Goal: Task Accomplishment & Management: Manage account settings

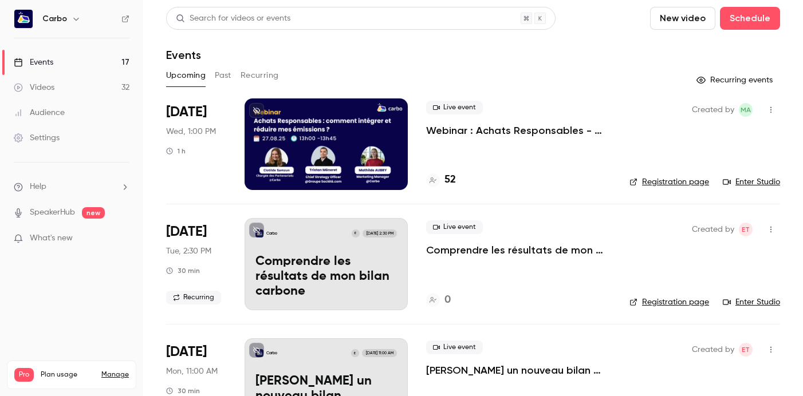
click at [326, 127] on div at bounding box center [325, 144] width 163 height 92
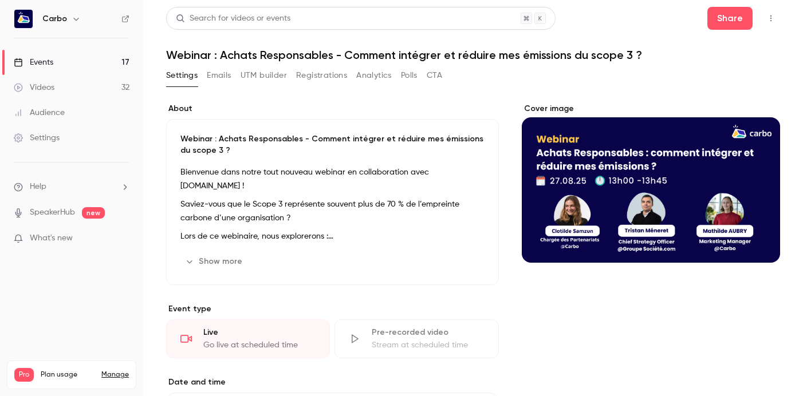
click at [301, 76] on button "Registrations" at bounding box center [321, 75] width 51 height 18
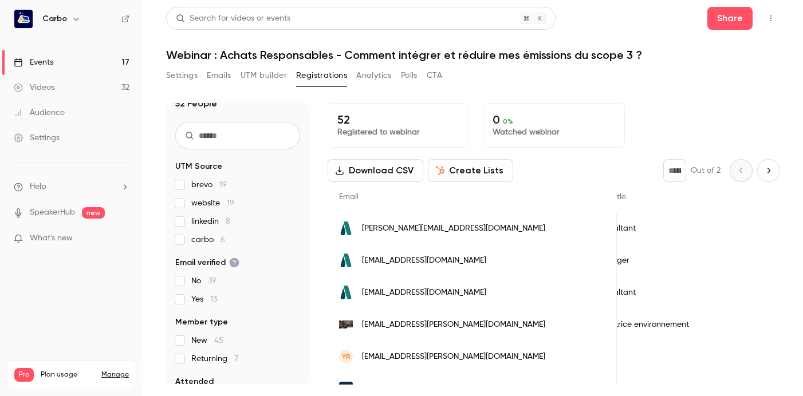
click at [280, 73] on button "UTM builder" at bounding box center [263, 75] width 46 height 18
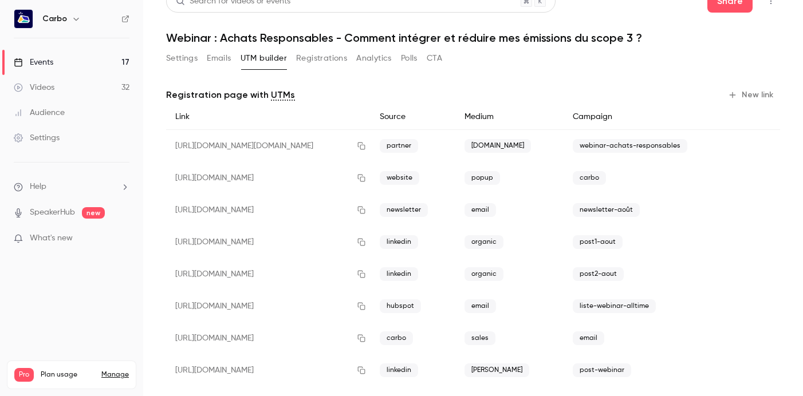
scroll to position [33, 0]
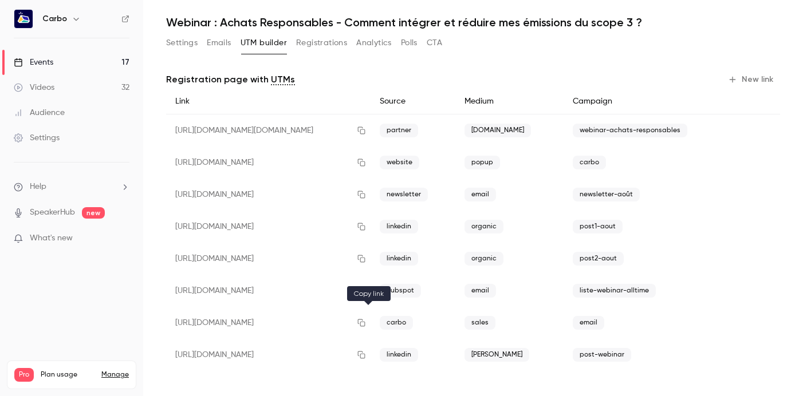
click at [366, 325] on icon "button" at bounding box center [361, 323] width 9 height 8
click at [366, 323] on icon "button" at bounding box center [361, 323] width 9 height 8
click at [222, 46] on button "Emails" at bounding box center [219, 43] width 24 height 18
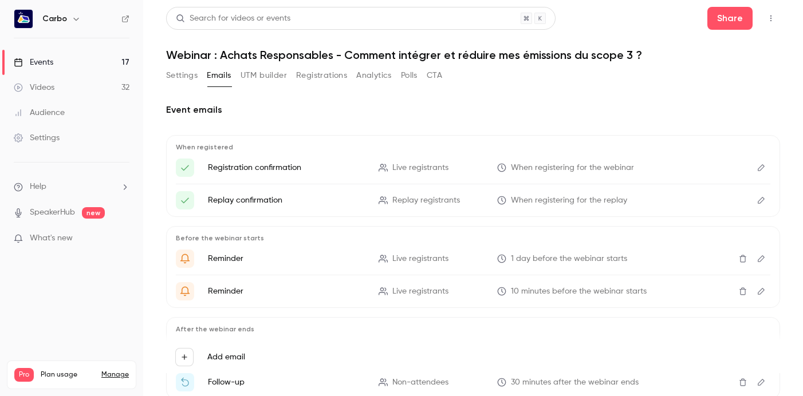
click at [187, 73] on button "Settings" at bounding box center [181, 75] width 31 height 18
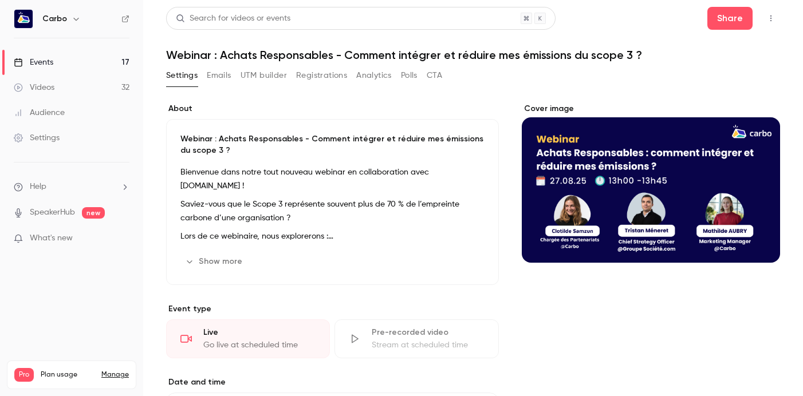
click at [75, 85] on link "Videos 32" at bounding box center [71, 87] width 143 height 25
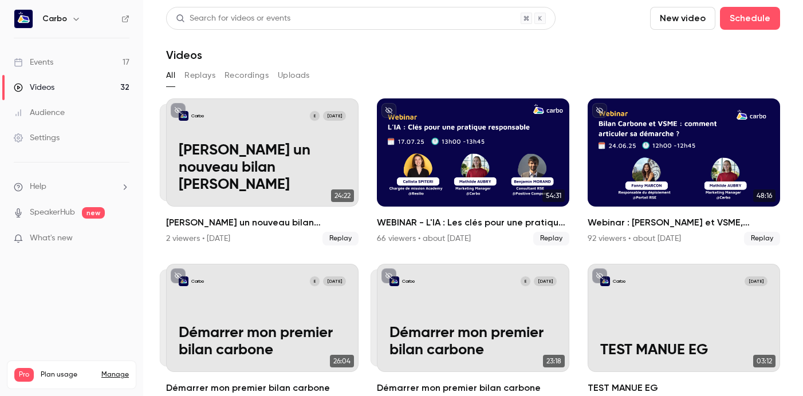
click at [77, 58] on link "Events 17" at bounding box center [71, 62] width 143 height 25
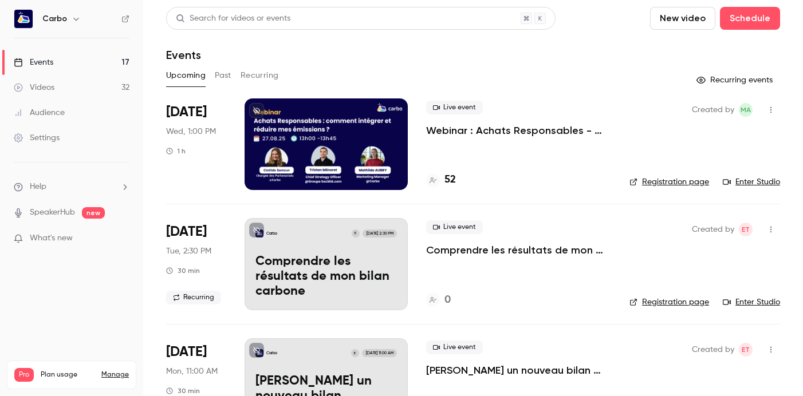
click at [223, 77] on button "Past" at bounding box center [223, 75] width 17 height 18
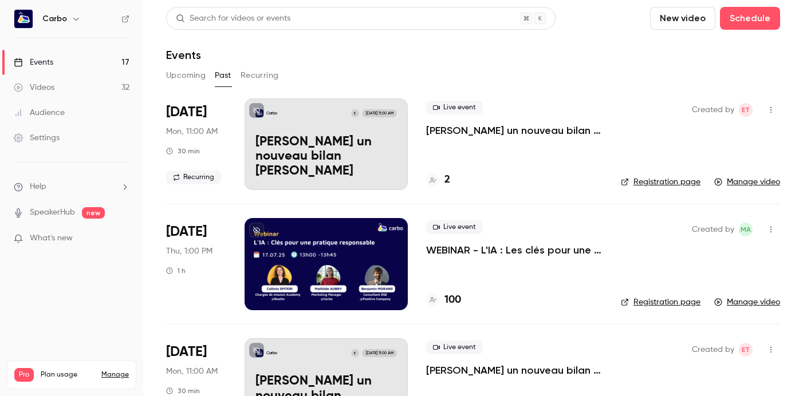
click at [186, 77] on button "Upcoming" at bounding box center [186, 75] width 40 height 18
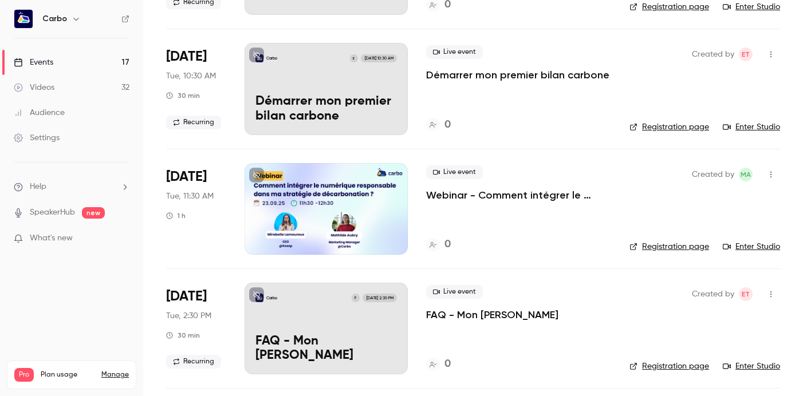
scroll to position [1373, 0]
click at [307, 227] on div at bounding box center [325, 210] width 163 height 92
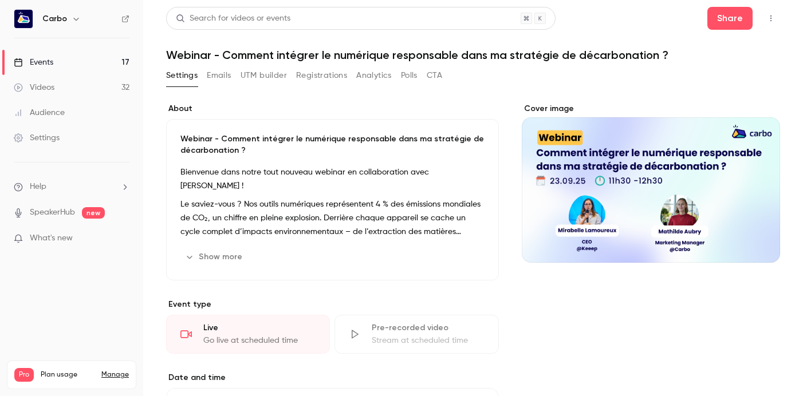
click at [313, 76] on button "Registrations" at bounding box center [321, 75] width 51 height 18
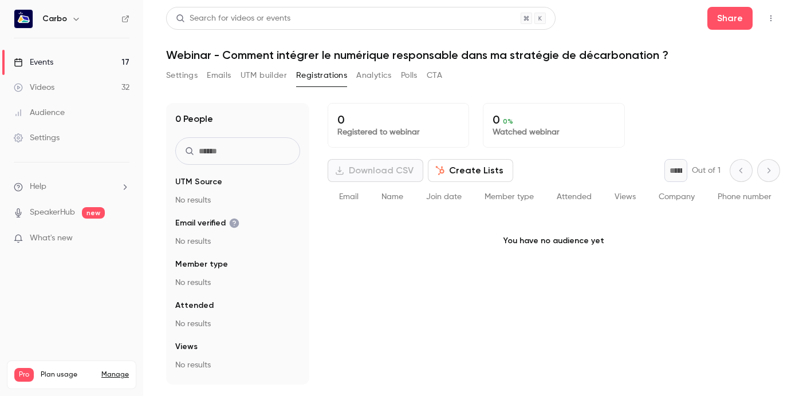
click at [256, 76] on button "UTM builder" at bounding box center [263, 75] width 46 height 18
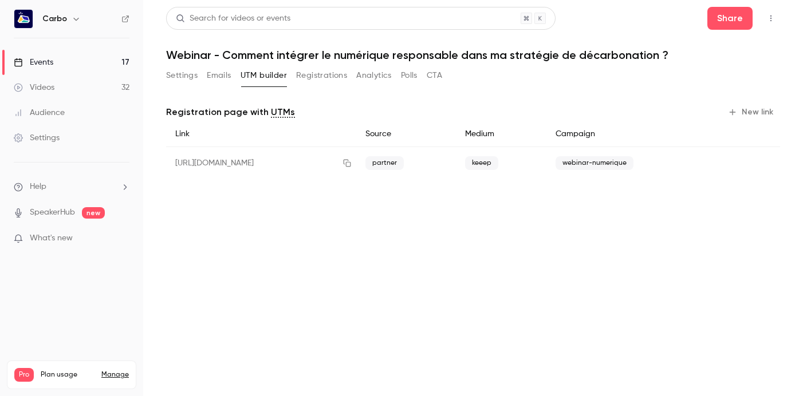
click at [183, 76] on button "Settings" at bounding box center [181, 75] width 31 height 18
